Goal: Find specific page/section: Find specific page/section

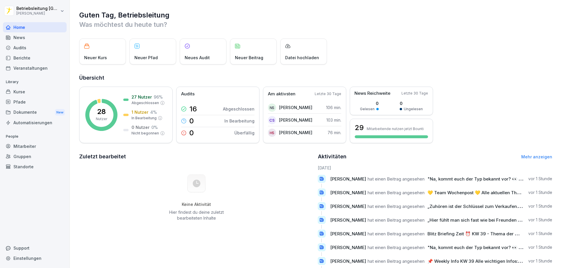
click at [19, 41] on div "News" at bounding box center [35, 37] width 64 height 10
click at [144, 98] on p "27 Nutzer" at bounding box center [141, 97] width 20 height 6
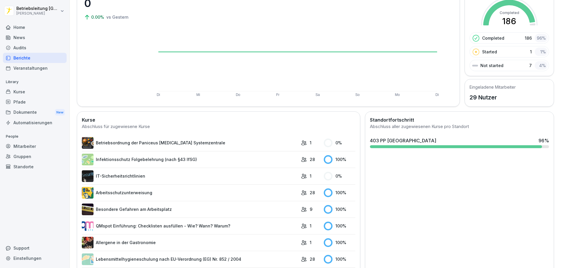
scroll to position [58, 0]
click at [390, 140] on div "403 PP [GEOGRAPHIC_DATA]" at bounding box center [403, 140] width 66 height 7
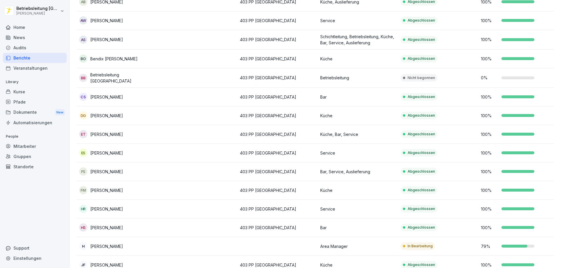
scroll to position [5, 0]
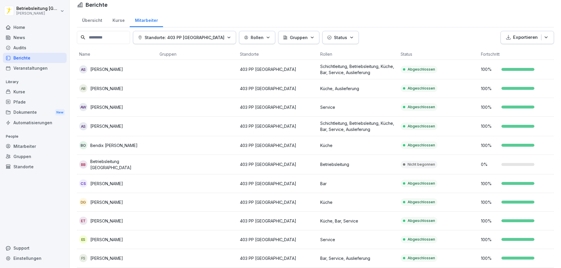
click at [432, 168] on div "Nicht begonnen" at bounding box center [418, 165] width 37 height 8
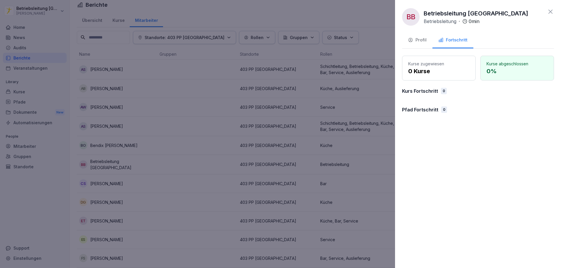
click at [453, 43] on div "Fortschritt" at bounding box center [452, 40] width 29 height 7
click at [419, 42] on div "Profil" at bounding box center [417, 40] width 19 height 7
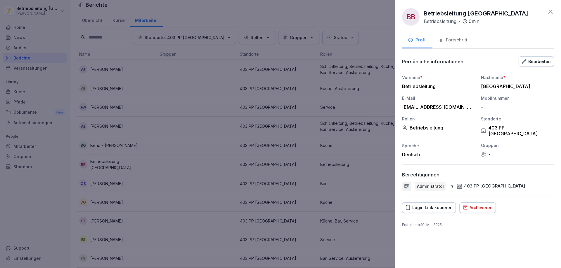
click at [552, 9] on icon at bounding box center [550, 11] width 7 height 7
